Goal: Task Accomplishment & Management: Use online tool/utility

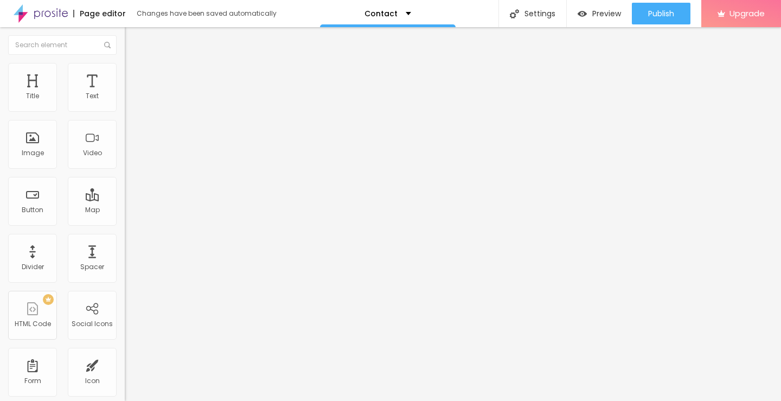
click at [133, 43] on img "button" at bounding box center [137, 39] width 9 height 9
click at [125, 102] on input "Alboom Brasil" at bounding box center [190, 96] width 130 height 11
drag, startPoint x: 81, startPoint y: 123, endPoint x: 0, endPoint y: 124, distance: 81.4
click at [125, 124] on div "Address Alboom Brasil Align 15 Zoom" at bounding box center [187, 193] width 125 height 217
type input "India"
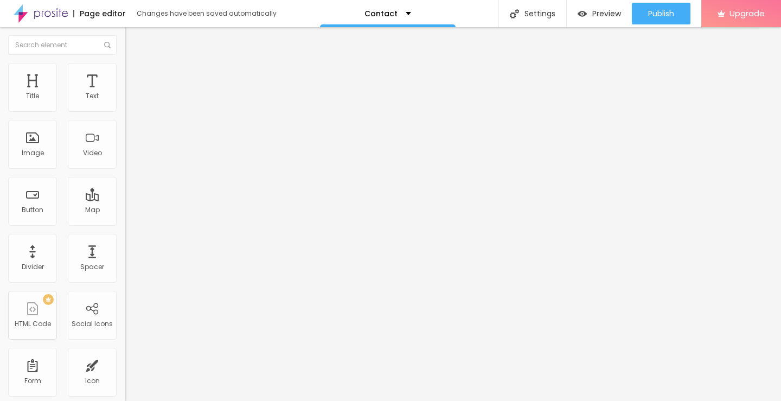
click at [125, 74] on li "Advanced" at bounding box center [187, 79] width 125 height 11
click at [125, 66] on img at bounding box center [130, 68] width 10 height 10
click at [133, 39] on img "button" at bounding box center [137, 39] width 9 height 9
click at [391, 18] on div "Contact" at bounding box center [388, 13] width 136 height 27
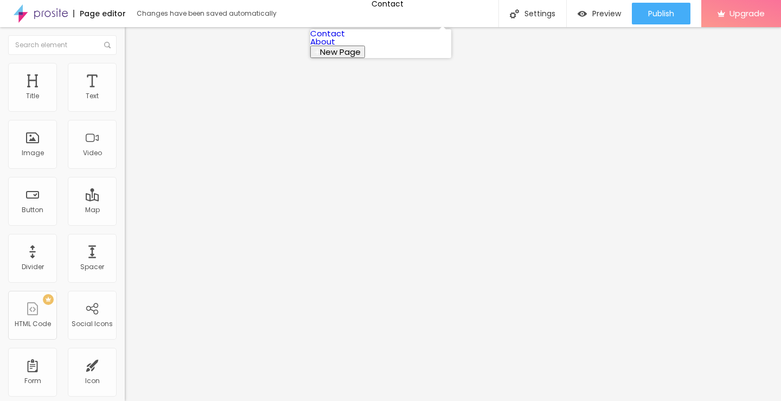
click at [335, 47] on link "About" at bounding box center [322, 41] width 25 height 11
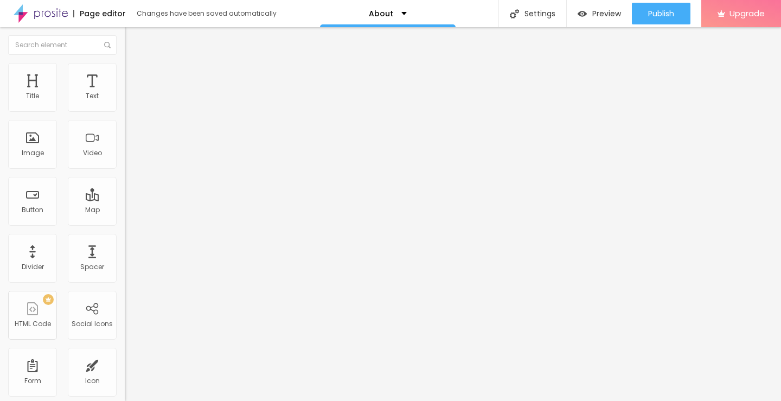
click at [125, 44] on button "Edit Text" at bounding box center [187, 39] width 125 height 25
click at [392, 15] on div "About" at bounding box center [388, 14] width 38 height 8
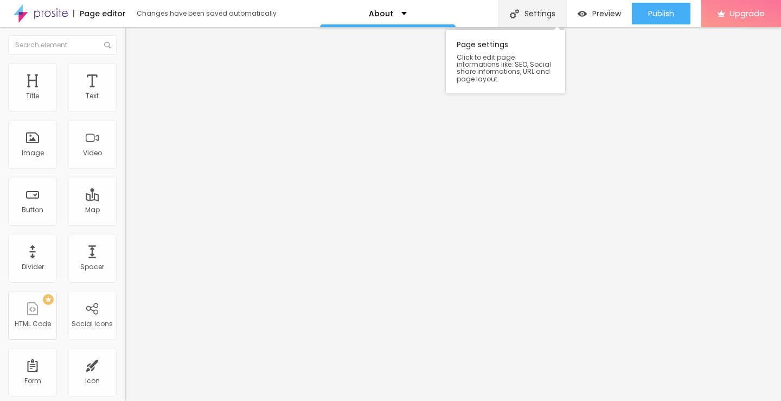
click at [538, 11] on div "Settings" at bounding box center [532, 13] width 68 height 27
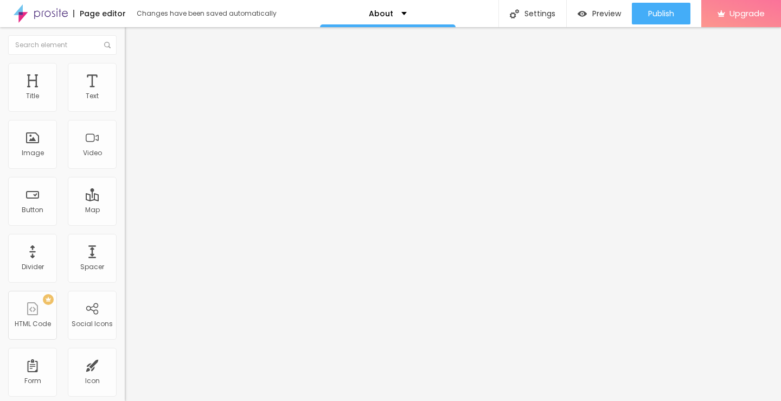
drag, startPoint x: 343, startPoint y: 155, endPoint x: 271, endPoint y: 165, distance: 72.3
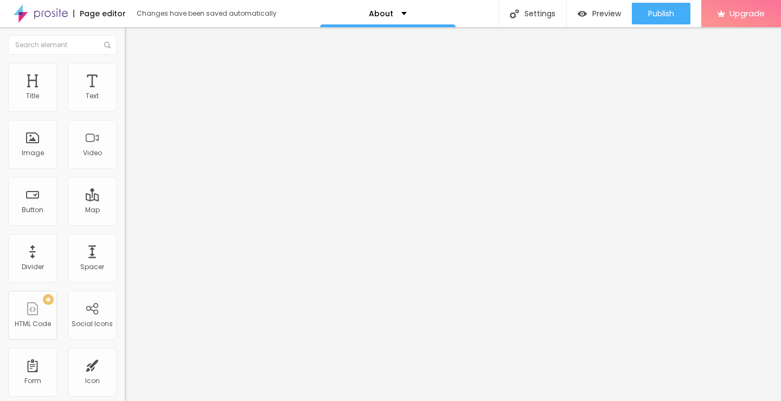
type input "/call-girls"
click at [125, 72] on li "Advanced" at bounding box center [187, 68] width 125 height 11
click at [125, 387] on input "text" at bounding box center [190, 392] width 130 height 11
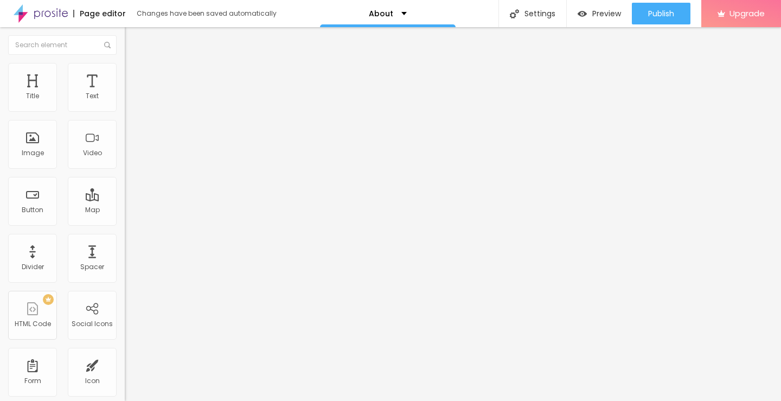
click at [125, 93] on span "Change image" at bounding box center [154, 88] width 58 height 9
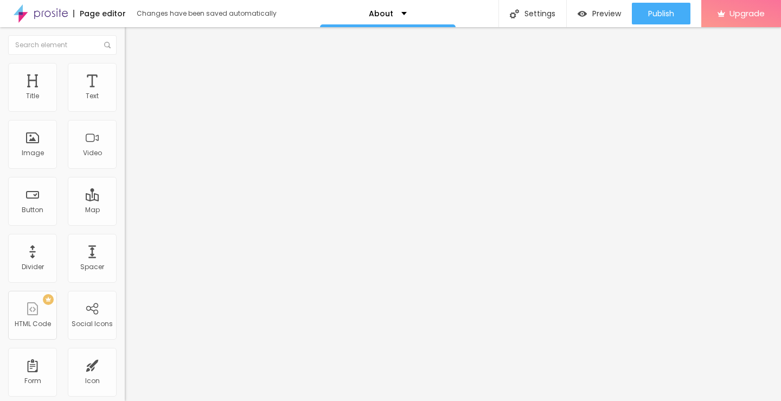
click at [133, 40] on div "Edit Text" at bounding box center [157, 39] width 49 height 9
click at [133, 41] on img "button" at bounding box center [137, 39] width 9 height 9
click at [133, 42] on img "button" at bounding box center [137, 39] width 9 height 9
click at [31, 307] on div "PREMIUM HTML Code" at bounding box center [32, 315] width 49 height 49
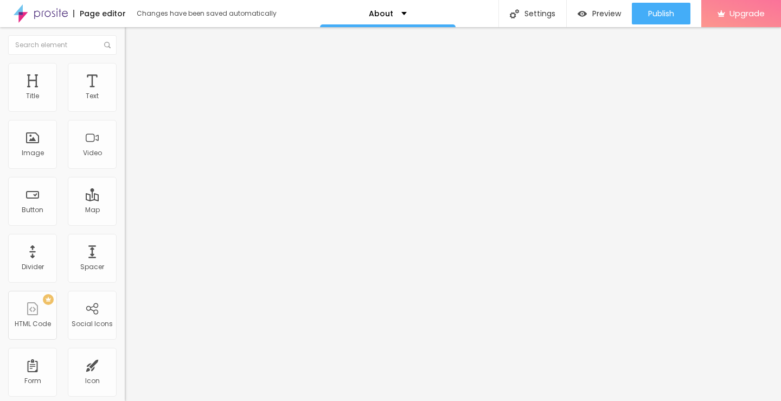
click at [125, 28] on button "Edit Section" at bounding box center [187, 39] width 125 height 25
click at [135, 75] on span "Style" at bounding box center [143, 70] width 16 height 9
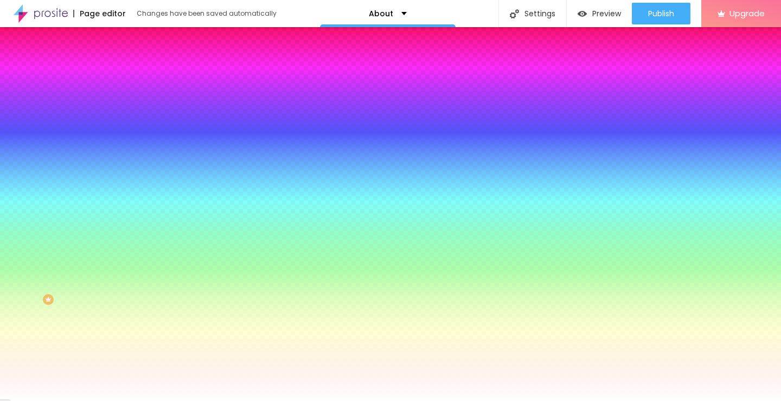
click at [125, 74] on li "Advanced" at bounding box center [187, 79] width 125 height 11
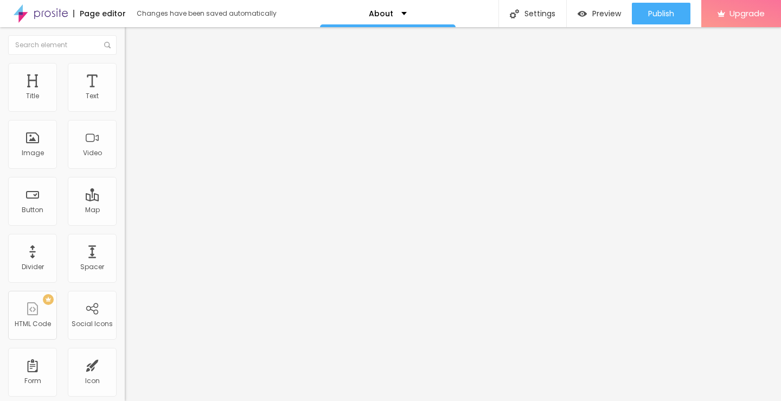
click at [133, 41] on img "button" at bounding box center [137, 39] width 9 height 9
click at [133, 40] on img "button" at bounding box center [137, 39] width 9 height 9
click at [133, 41] on img "button" at bounding box center [137, 39] width 9 height 9
click at [35, 40] on input "text" at bounding box center [62, 45] width 108 height 20
click at [133, 40] on div "Edit Section" at bounding box center [163, 39] width 61 height 9
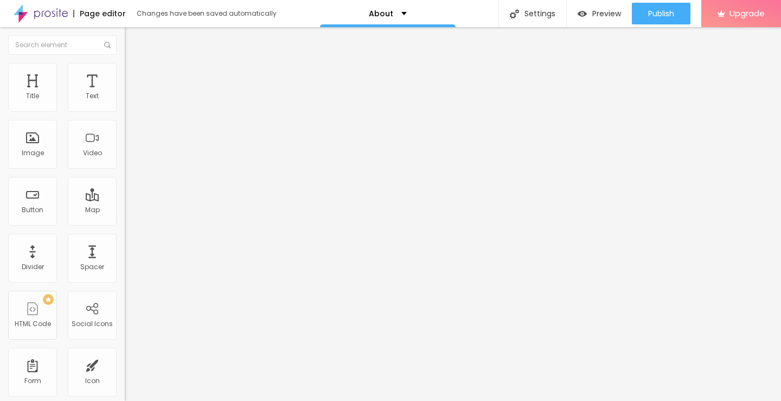
click at [125, 91] on div "Mode" at bounding box center [187, 88] width 125 height 7
click at [125, 116] on span "Full" at bounding box center [130, 110] width 11 height 9
click at [125, 105] on span "Boxed" at bounding box center [135, 100] width 21 height 9
click at [135, 75] on span "Style" at bounding box center [143, 70] width 16 height 9
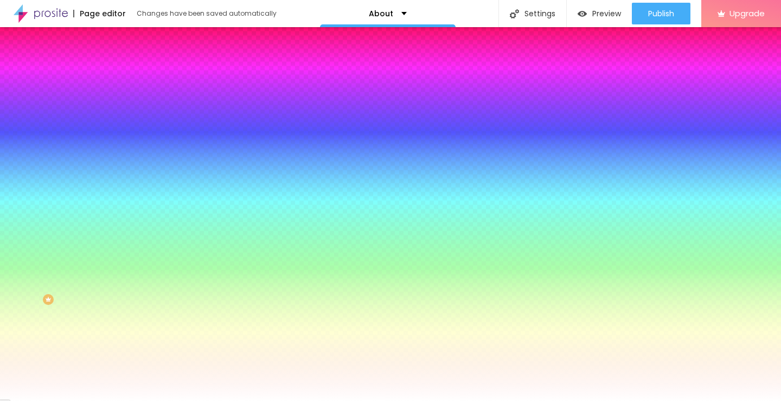
click at [129, 191] on icon "button" at bounding box center [132, 188] width 7 height 7
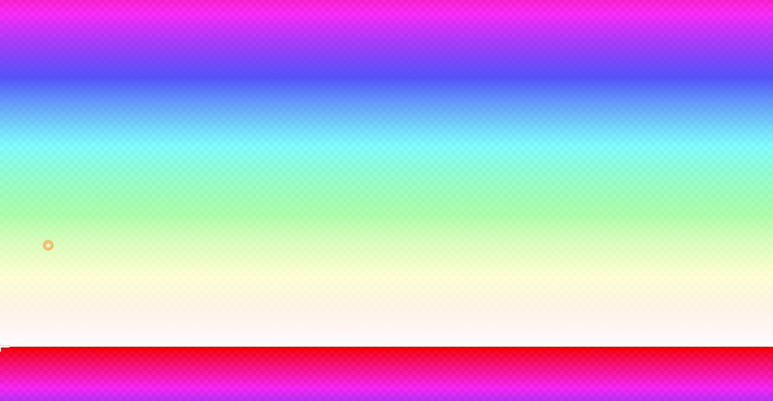
scroll to position [56, 0]
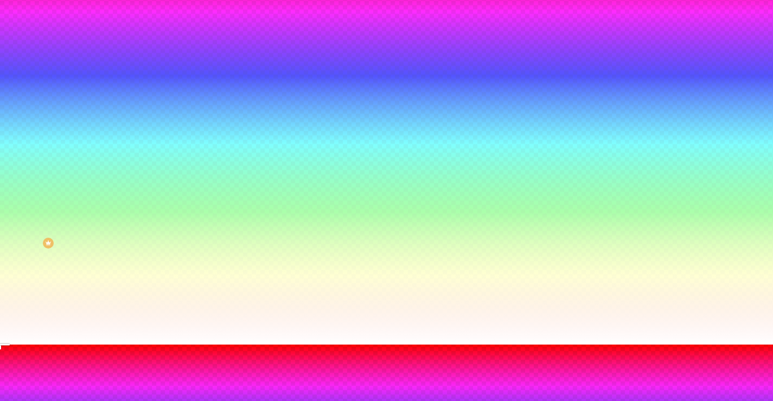
click at [322, 344] on div at bounding box center [386, 344] width 773 height 0
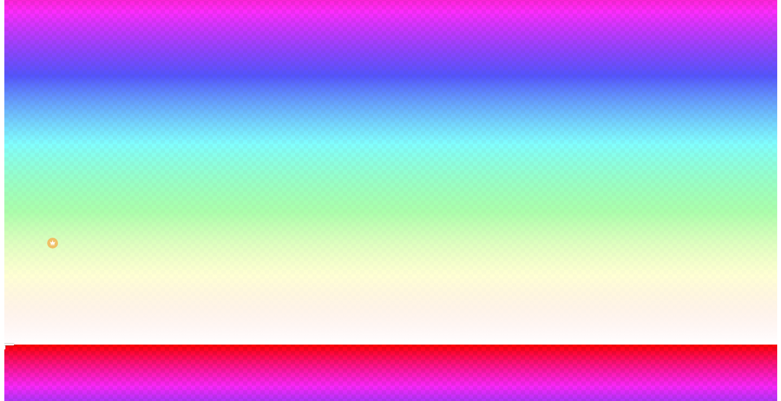
scroll to position [0, 0]
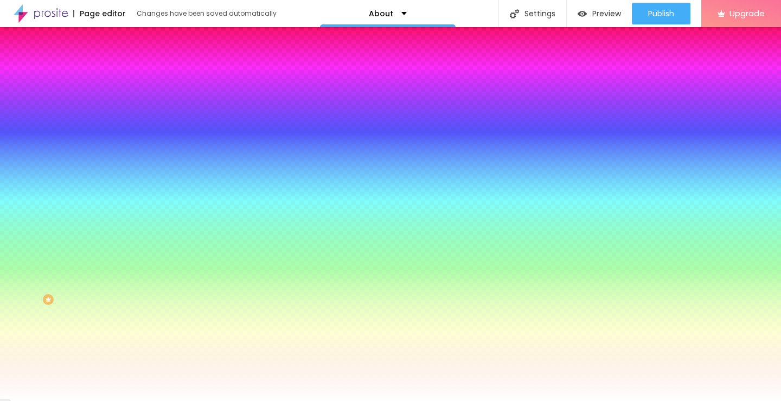
click at [125, 74] on li "Advanced" at bounding box center [187, 79] width 125 height 11
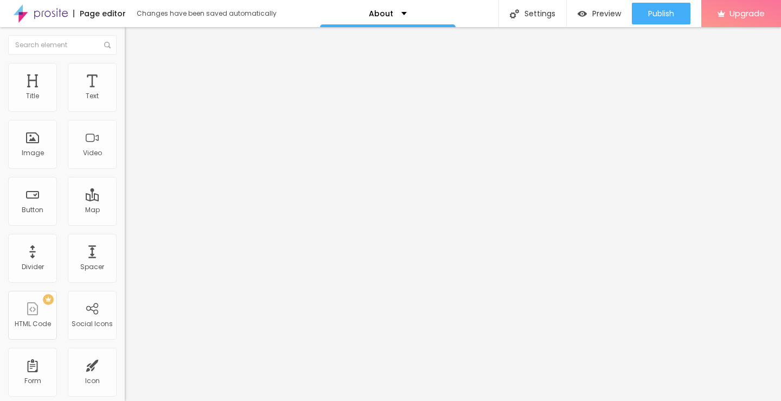
click at [133, 42] on img "button" at bounding box center [137, 39] width 9 height 9
click at [104, 17] on div "Page editor" at bounding box center [99, 14] width 53 height 8
click at [108, 13] on div "Page editor" at bounding box center [99, 14] width 53 height 8
click at [219, 16] on div "Changes have been saved automatically" at bounding box center [207, 13] width 140 height 7
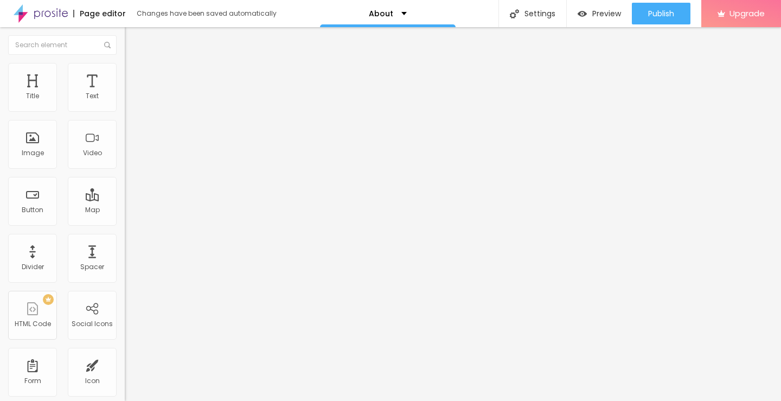
click at [376, 13] on p "About" at bounding box center [381, 14] width 24 height 8
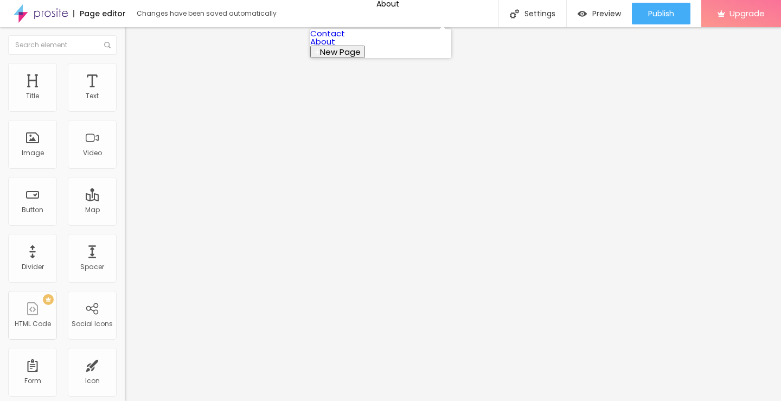
click at [133, 37] on img "button" at bounding box center [137, 39] width 9 height 9
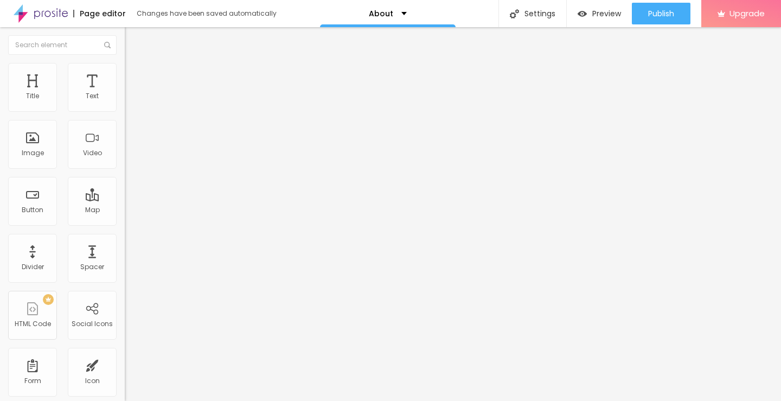
click at [133, 39] on img "button" at bounding box center [137, 39] width 9 height 9
click at [43, 12] on img at bounding box center [41, 13] width 54 height 27
click at [402, 11] on div "Contact" at bounding box center [387, 14] width 47 height 8
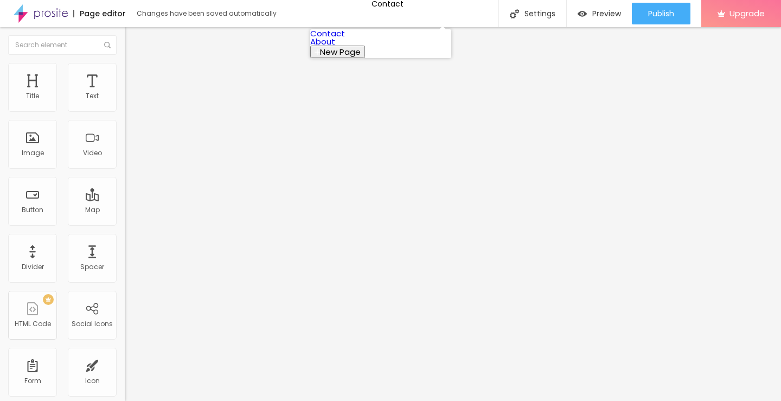
click at [335, 47] on link "About" at bounding box center [322, 41] width 25 height 11
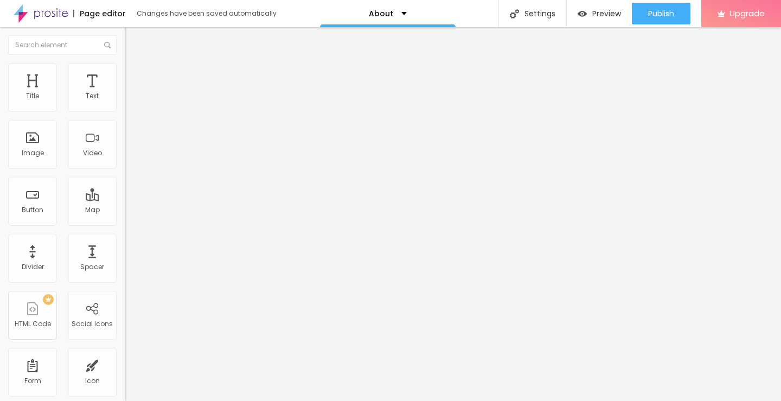
click at [125, 79] on ul "Content Style Advanced" at bounding box center [187, 68] width 125 height 33
click at [135, 75] on span "Style" at bounding box center [143, 70] width 16 height 9
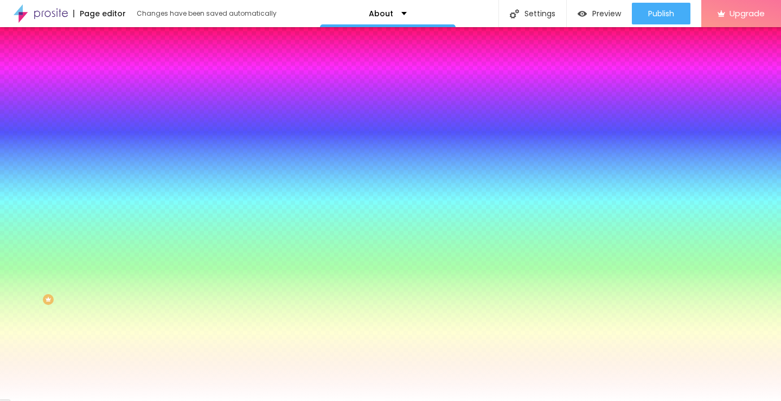
click at [135, 76] on span "Advanced" at bounding box center [152, 80] width 35 height 9
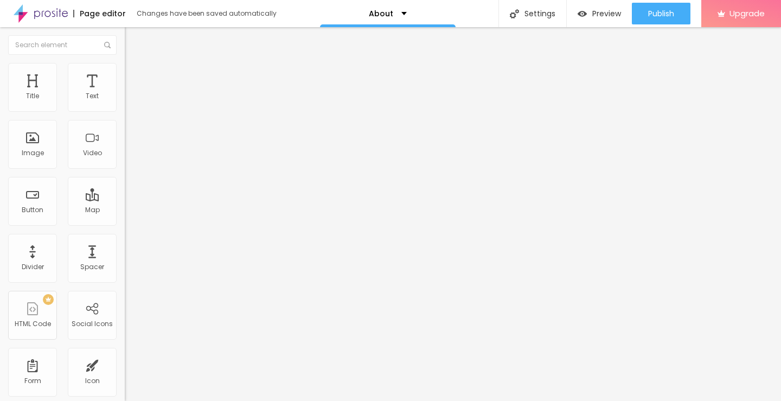
click at [125, 42] on button "Edit Coluna" at bounding box center [187, 39] width 125 height 25
click at [125, 29] on button "Edit Coluna" at bounding box center [187, 39] width 125 height 25
click at [125, 40] on button "Edit Coluna" at bounding box center [187, 39] width 125 height 25
click at [133, 40] on img "button" at bounding box center [137, 39] width 9 height 9
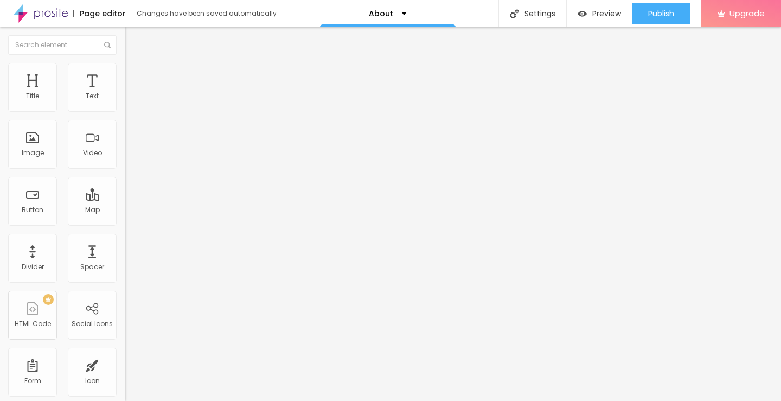
click at [133, 40] on img "button" at bounding box center [137, 39] width 9 height 9
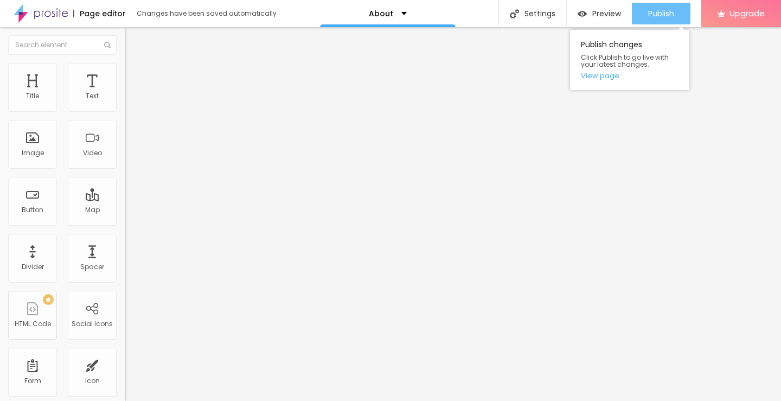
click at [657, 16] on span "Publish" at bounding box center [661, 13] width 26 height 9
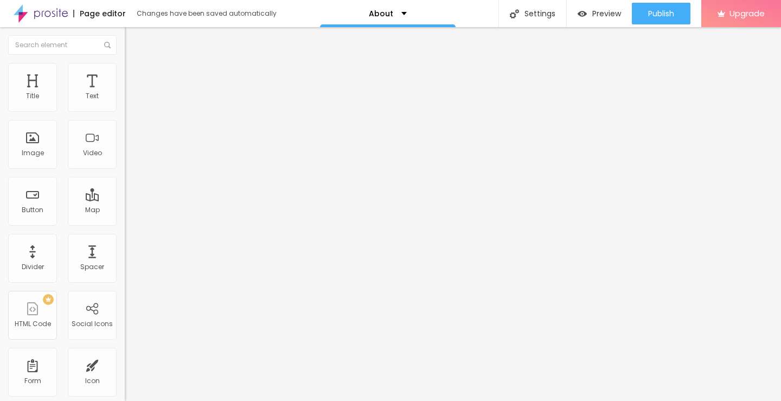
click at [133, 39] on img "button" at bounding box center [137, 39] width 9 height 9
click at [125, 93] on span "Add image" at bounding box center [147, 88] width 44 height 9
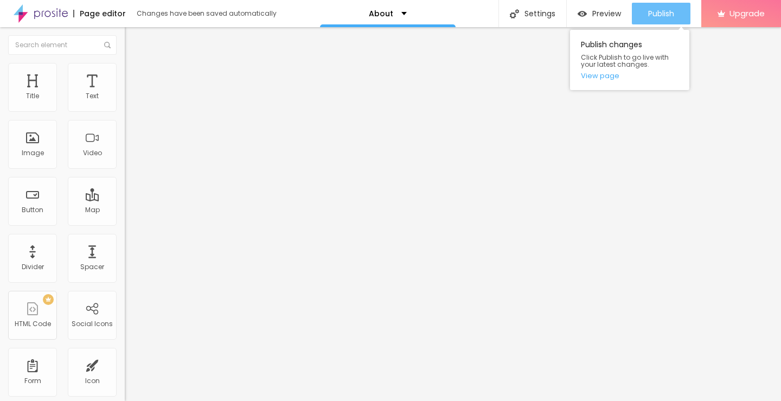
click at [667, 16] on span "Publish" at bounding box center [661, 13] width 26 height 9
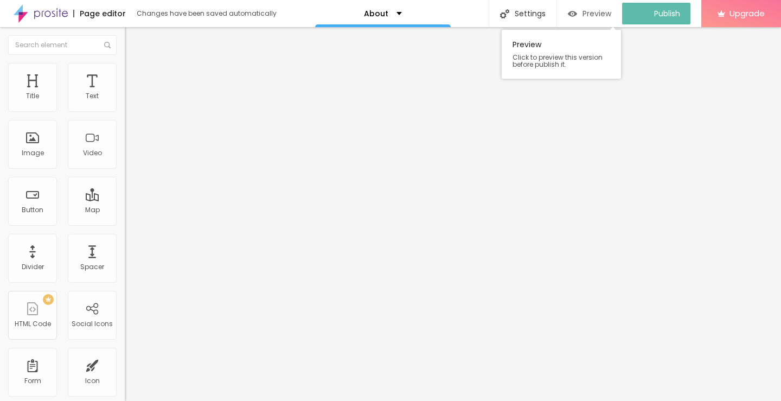
click at [596, 17] on span "Preview" at bounding box center [597, 13] width 29 height 9
